Goal: Transaction & Acquisition: Purchase product/service

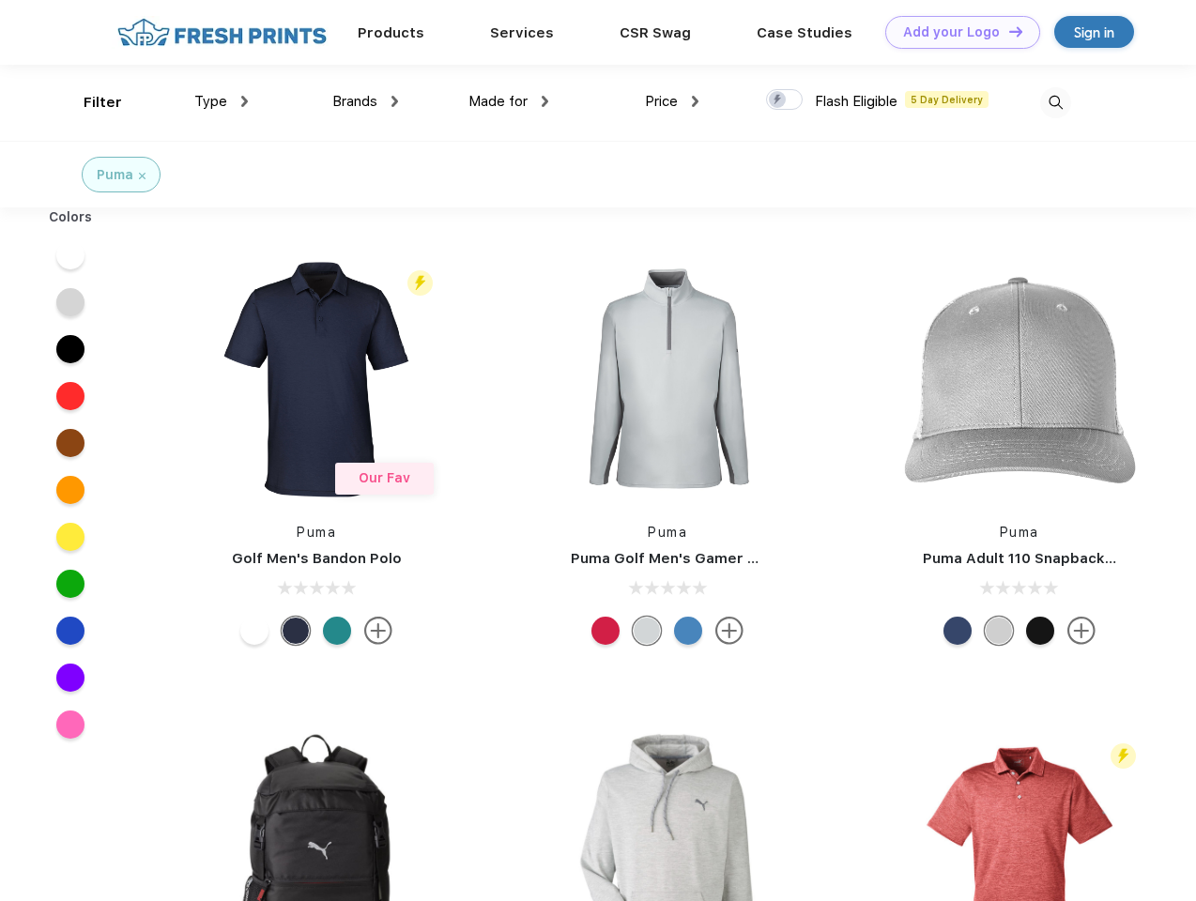
click at [955, 32] on link "Add your Logo Design Tool" at bounding box center [962, 32] width 155 height 33
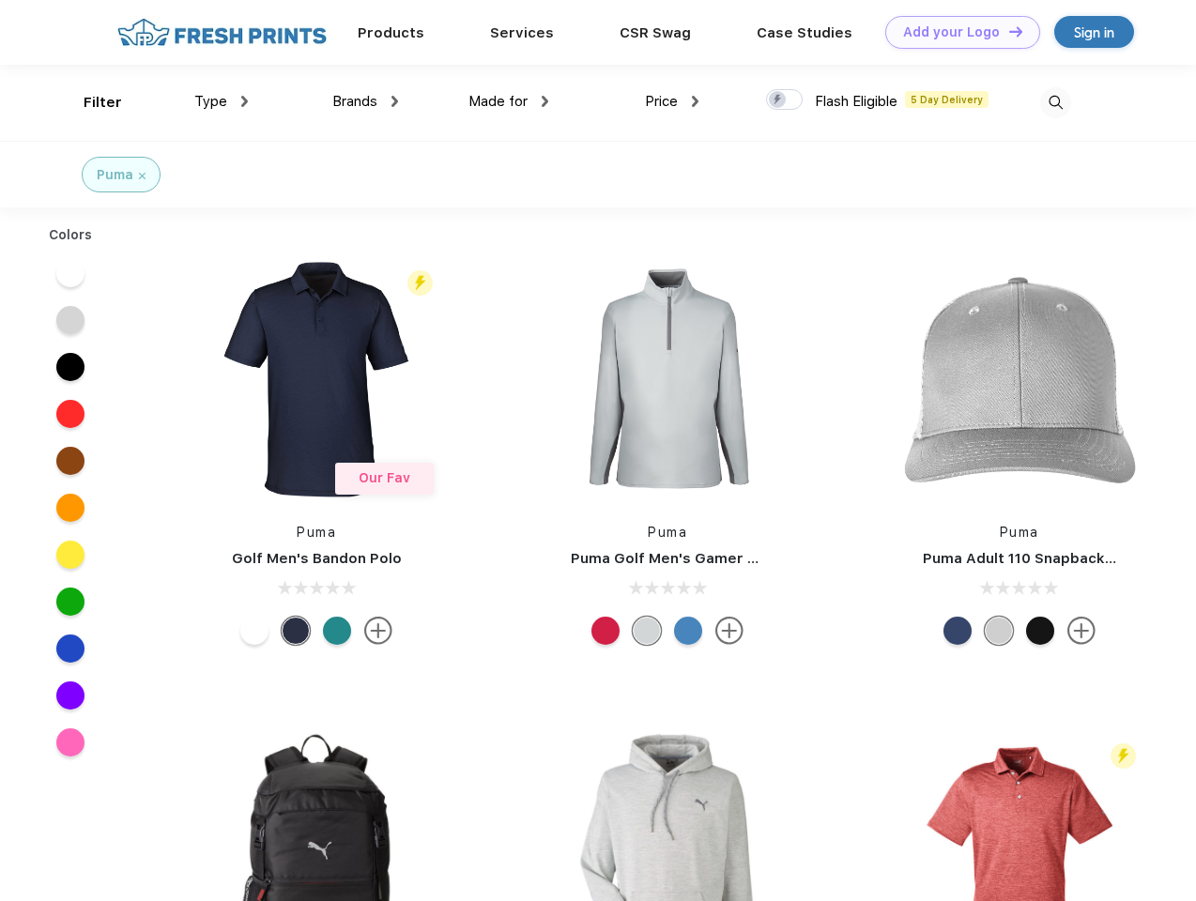
click at [0, 0] on div "Design Tool" at bounding box center [0, 0] width 0 height 0
click at [1007, 31] on link "Add your Logo Design Tool" at bounding box center [962, 32] width 155 height 33
click at [90, 102] on div "Filter" at bounding box center [103, 103] width 38 height 22
click at [222, 101] on span "Type" at bounding box center [210, 101] width 33 height 17
click at [365, 101] on span "Brands" at bounding box center [354, 101] width 45 height 17
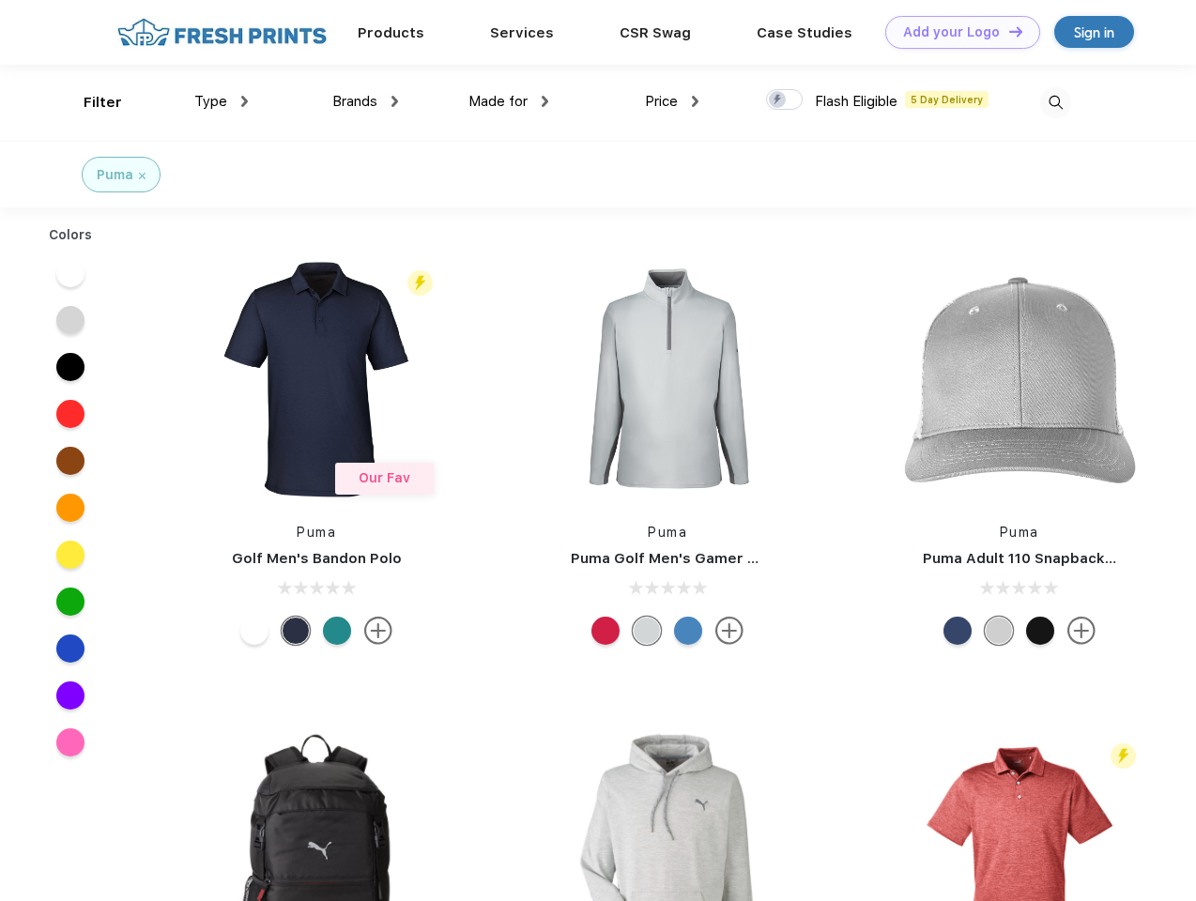
click at [509, 101] on span "Made for" at bounding box center [497, 101] width 59 height 17
click at [672, 101] on span "Price" at bounding box center [661, 101] width 33 height 17
click at [785, 100] on div at bounding box center [784, 99] width 37 height 21
click at [778, 100] on input "checkbox" at bounding box center [772, 94] width 12 height 12
click at [1055, 102] on img at bounding box center [1055, 102] width 31 height 31
